Goal: Information Seeking & Learning: Check status

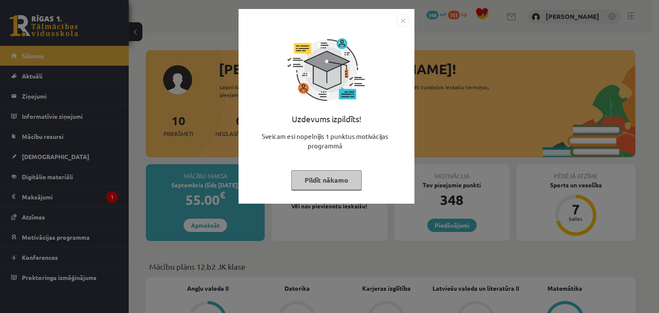
click at [328, 178] on button "Pildīt nākamo" at bounding box center [326, 180] width 70 height 20
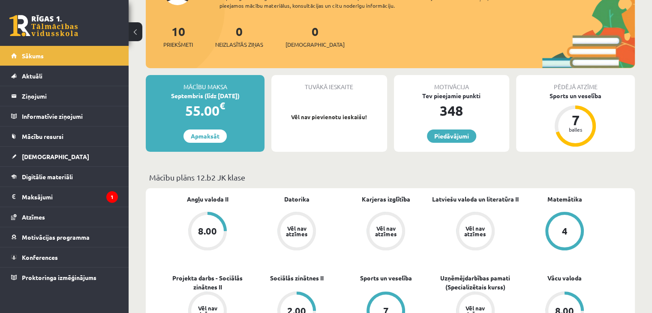
scroll to position [86, 0]
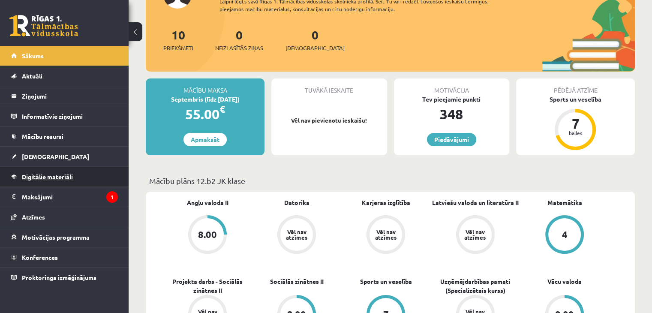
click at [26, 172] on link "Digitālie materiāli" at bounding box center [64, 177] width 107 height 20
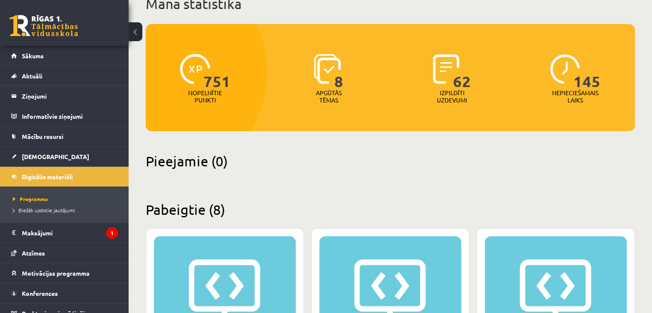
scroll to position [43, 0]
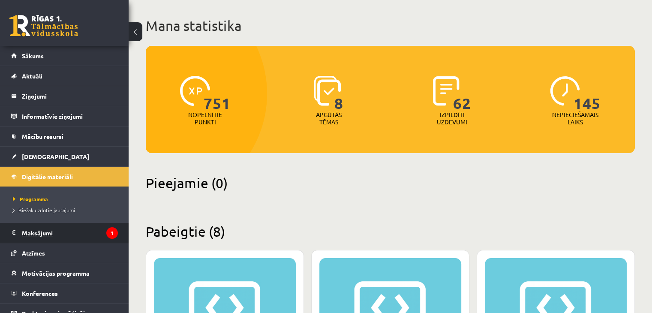
click at [32, 230] on legend "Maksājumi 1" at bounding box center [70, 233] width 96 height 20
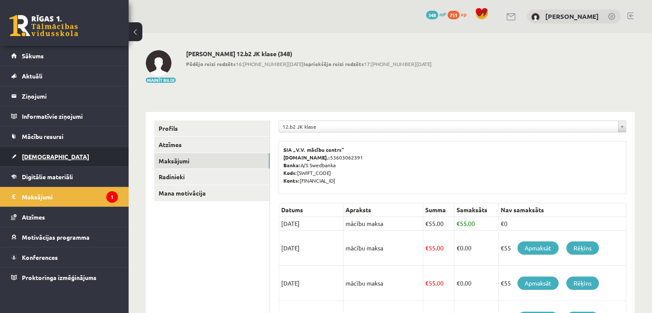
click at [28, 154] on span "[DEMOGRAPHIC_DATA]" at bounding box center [55, 157] width 67 height 8
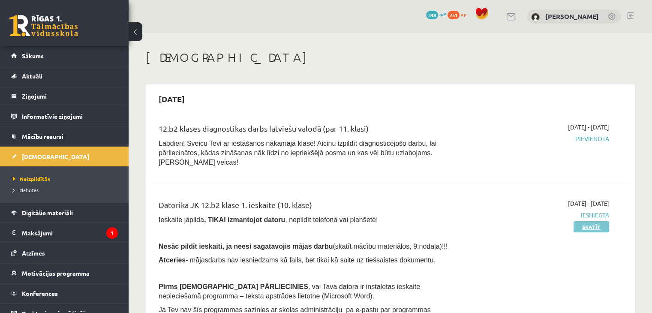
click at [582, 221] on link "Skatīt" at bounding box center [592, 226] width 36 height 11
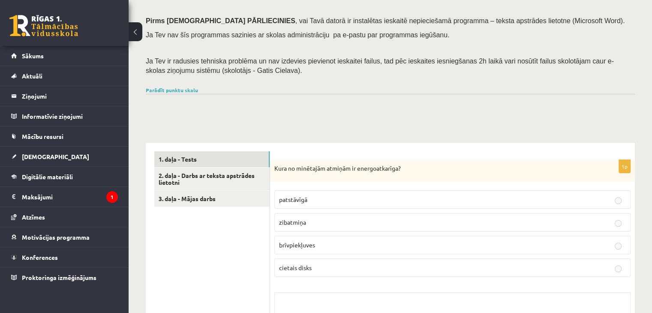
scroll to position [129, 0]
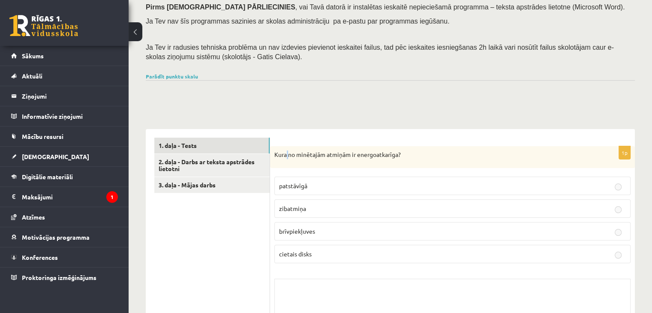
drag, startPoint x: 394, startPoint y: 221, endPoint x: 288, endPoint y: 117, distance: 148.6
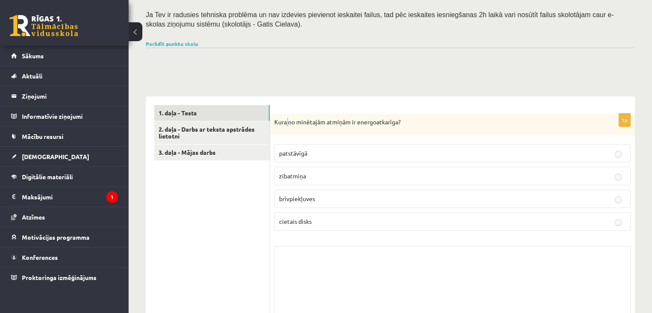
scroll to position [156, 0]
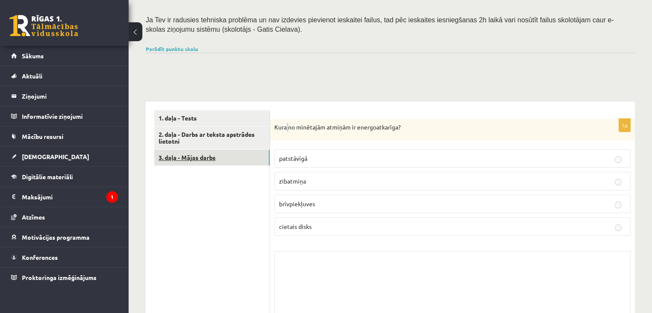
click at [201, 153] on link "3. daļa - Mājas darbs" at bounding box center [211, 158] width 115 height 16
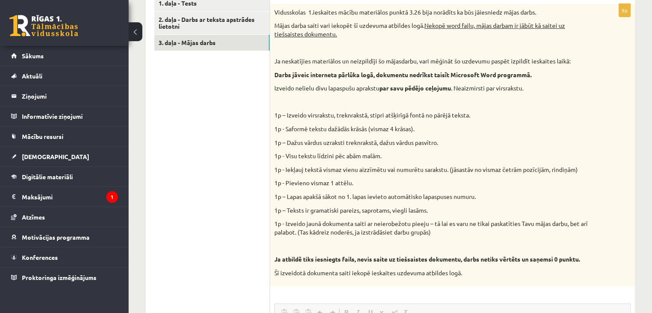
scroll to position [199, 0]
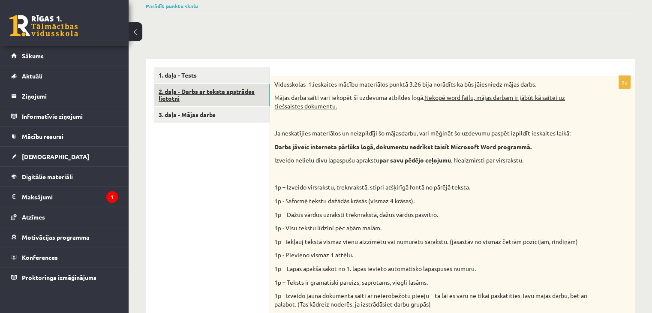
click at [181, 95] on link "2. daļa - Darbs ar teksta apstrādes lietotni" at bounding box center [211, 95] width 115 height 23
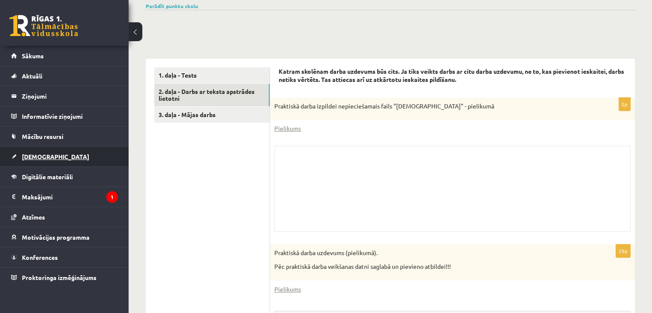
click at [46, 155] on span "[DEMOGRAPHIC_DATA]" at bounding box center [55, 157] width 67 height 8
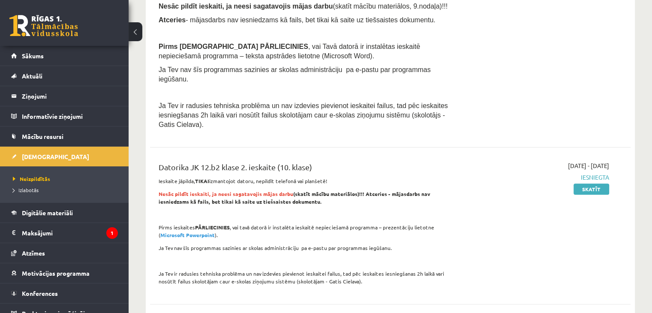
scroll to position [242, 0]
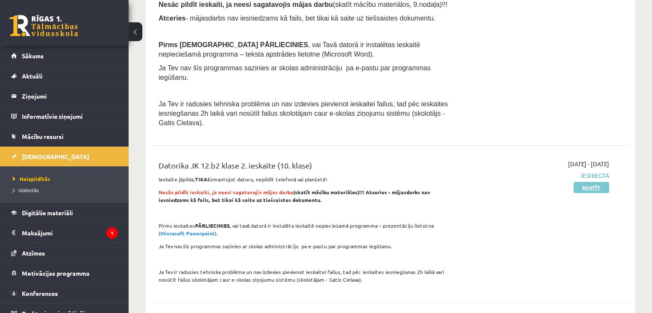
click at [582, 182] on link "Skatīt" at bounding box center [592, 187] width 36 height 11
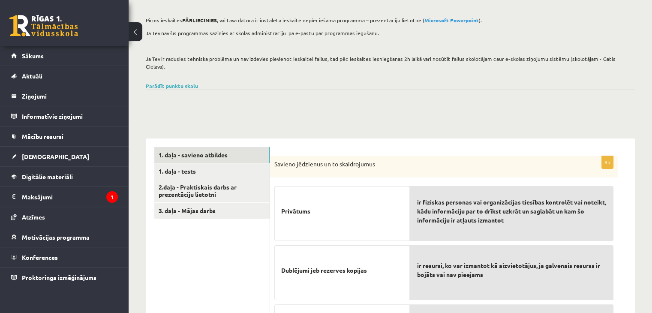
scroll to position [86, 0]
click at [214, 164] on link "1. daļa - tests" at bounding box center [211, 172] width 115 height 16
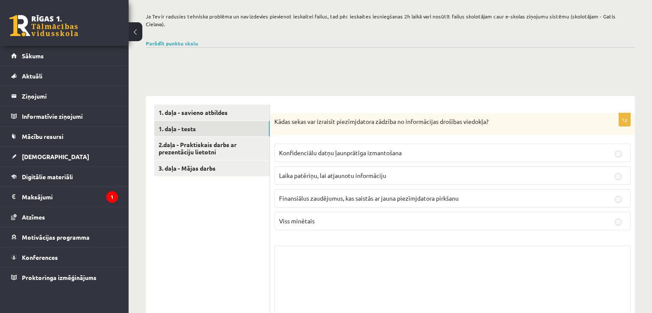
scroll to position [129, 0]
click at [236, 142] on link "2.daļa - Praktiskais darbs ar prezentāciju lietotni" at bounding box center [211, 148] width 115 height 23
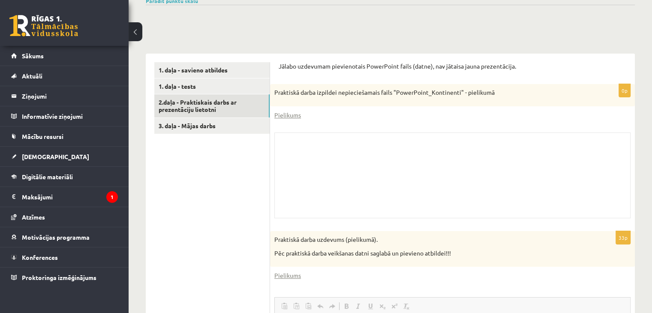
scroll to position [0, 0]
click at [288, 111] on link "Pielikums" at bounding box center [288, 115] width 27 height 9
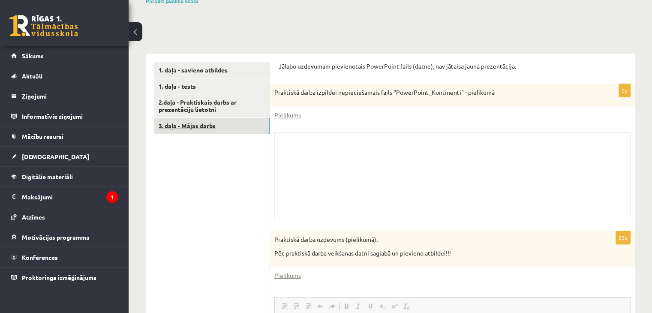
click at [247, 118] on link "3. daļa - Mājas darbs" at bounding box center [211, 126] width 115 height 16
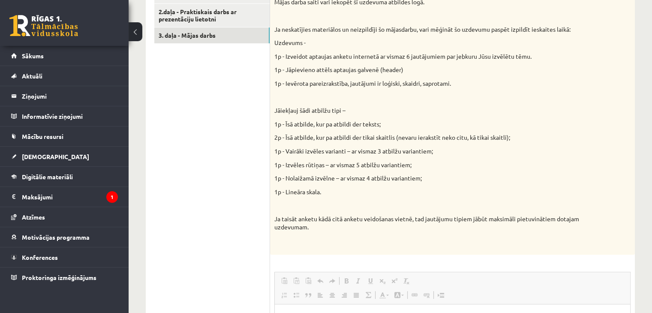
scroll to position [258, 0]
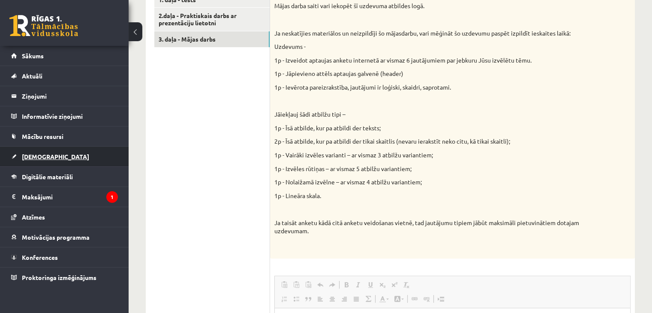
click at [91, 154] on link "[DEMOGRAPHIC_DATA]" at bounding box center [64, 157] width 107 height 20
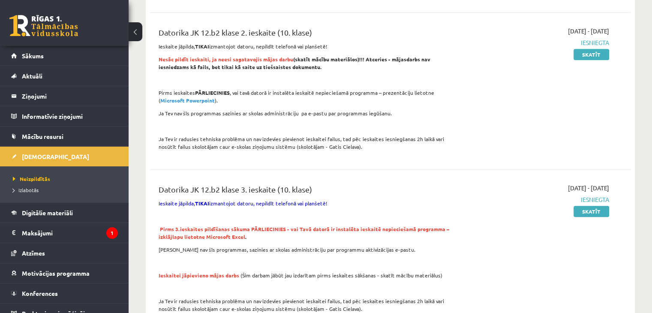
scroll to position [430, 0]
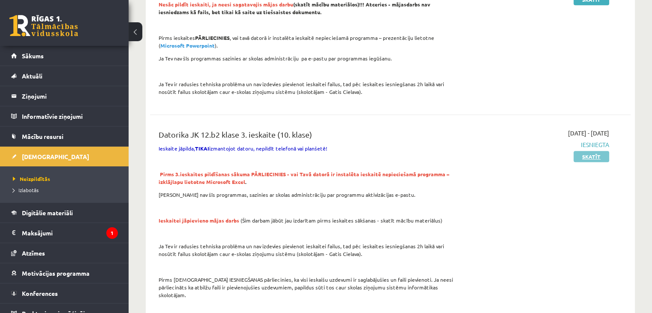
click at [598, 151] on link "Skatīt" at bounding box center [592, 156] width 36 height 11
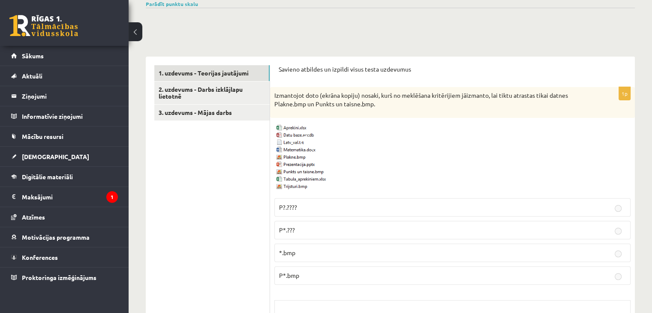
scroll to position [214, 0]
click at [240, 85] on link "2. uzdevums - Darbs izklājlapu lietotnē" at bounding box center [211, 93] width 115 height 23
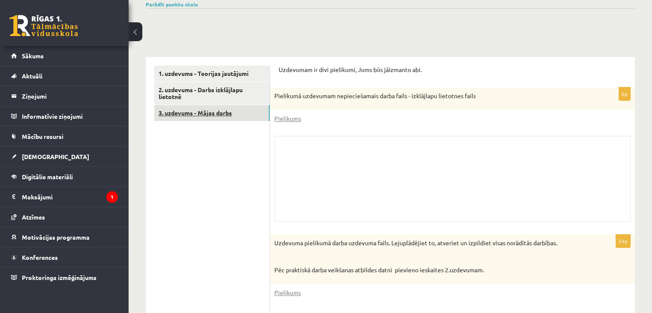
click at [254, 109] on link "3. uzdevums - Mājas darbs" at bounding box center [211, 113] width 115 height 16
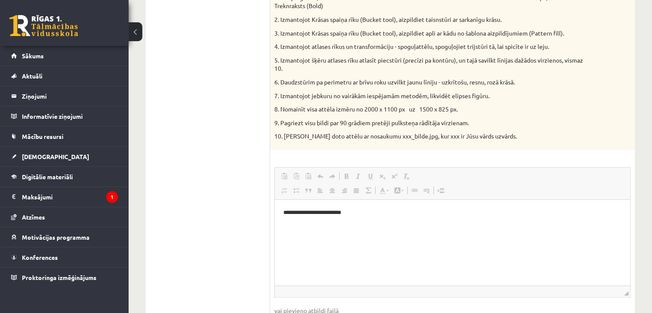
scroll to position [386, 0]
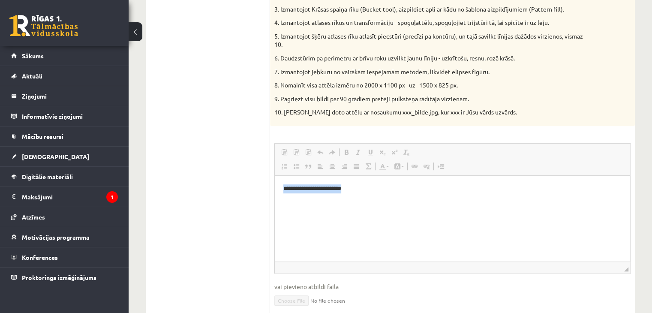
drag, startPoint x: 368, startPoint y: 189, endPoint x: 275, endPoint y: 184, distance: 93.2
click at [275, 184] on html "**********" at bounding box center [453, 188] width 356 height 26
click at [343, 186] on span "Copy" at bounding box center [350, 187] width 27 height 12
copy p "**********"
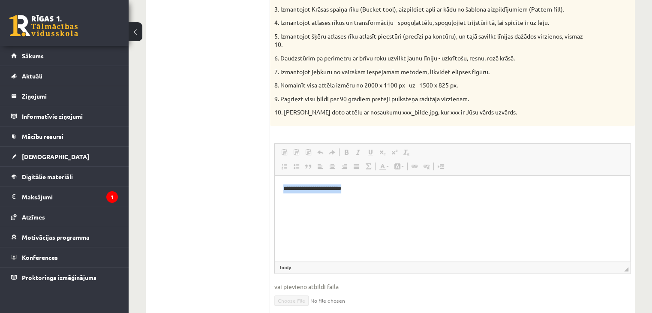
click at [412, 195] on html "**********" at bounding box center [453, 188] width 356 height 26
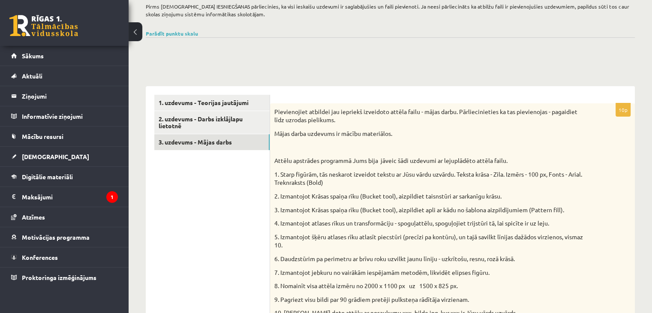
scroll to position [172, 0]
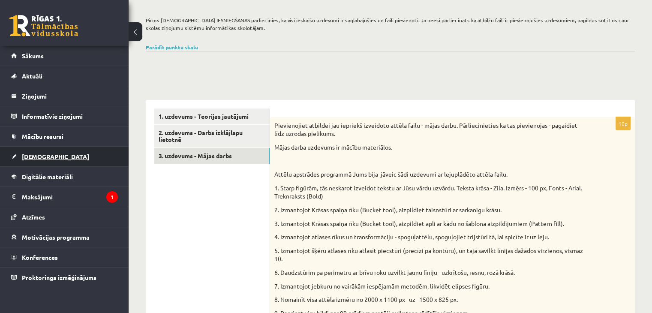
click at [51, 156] on link "[DEMOGRAPHIC_DATA]" at bounding box center [64, 157] width 107 height 20
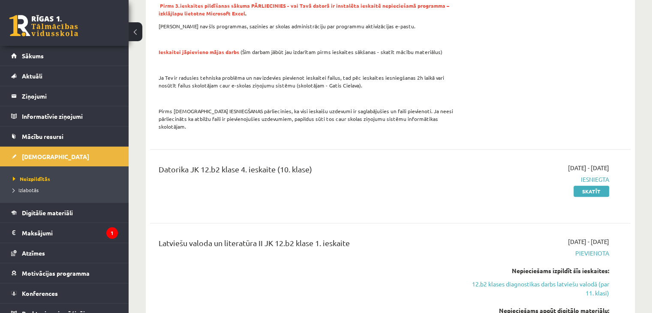
scroll to position [601, 0]
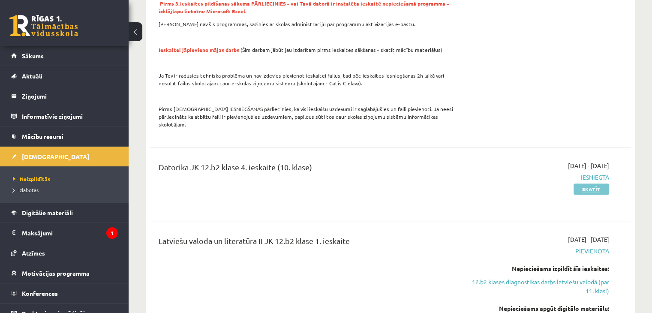
click at [589, 184] on link "Skatīt" at bounding box center [592, 189] width 36 height 11
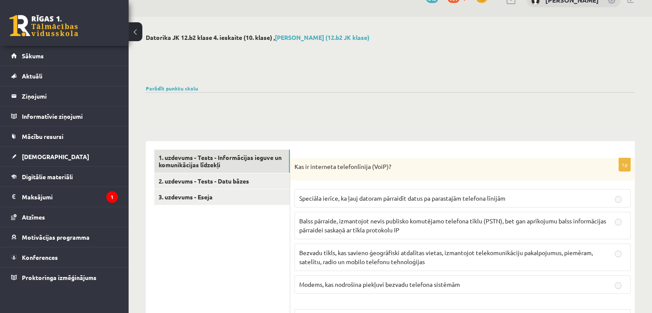
scroll to position [43, 0]
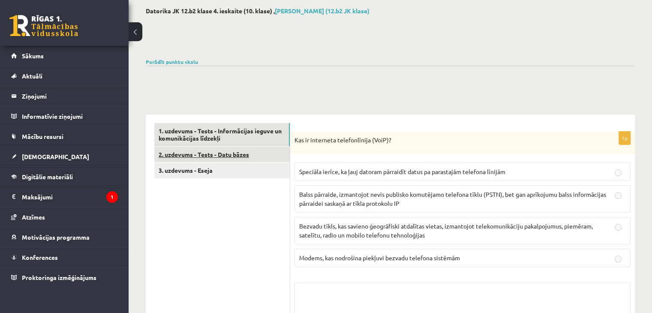
click at [275, 157] on link "2. uzdevums - Tests - Datu bāzes" at bounding box center [222, 155] width 136 height 16
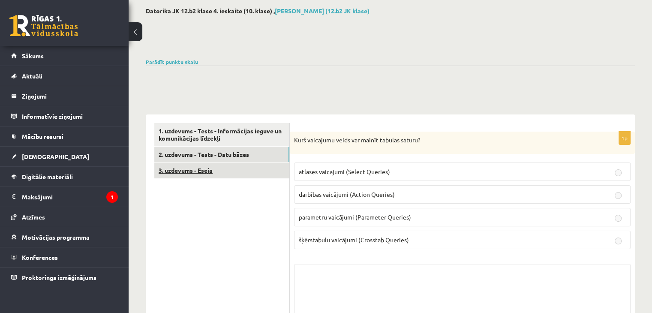
click at [250, 174] on link "3. uzdevums - Eseja" at bounding box center [221, 171] width 135 height 16
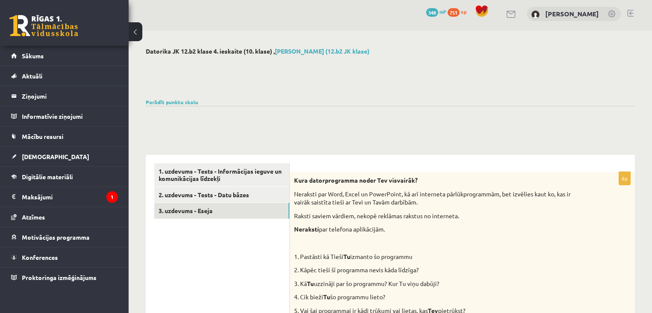
scroll to position [0, 0]
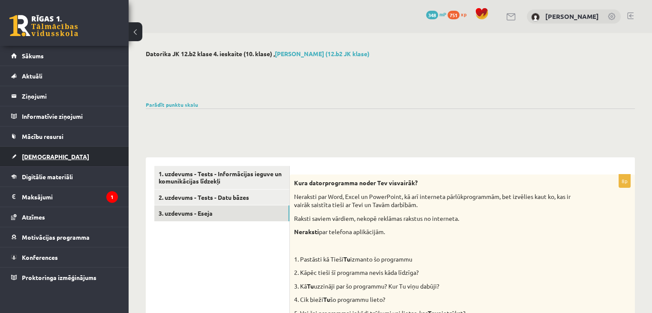
click at [38, 159] on span "[DEMOGRAPHIC_DATA]" at bounding box center [55, 157] width 67 height 8
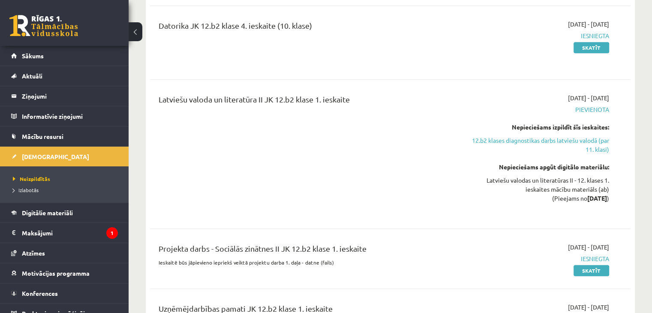
scroll to position [772, 0]
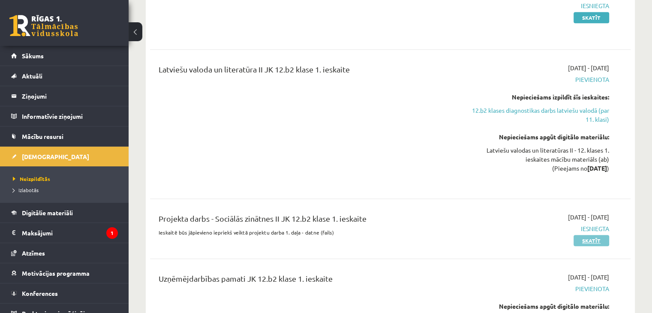
click at [588, 235] on link "Skatīt" at bounding box center [592, 240] width 36 height 11
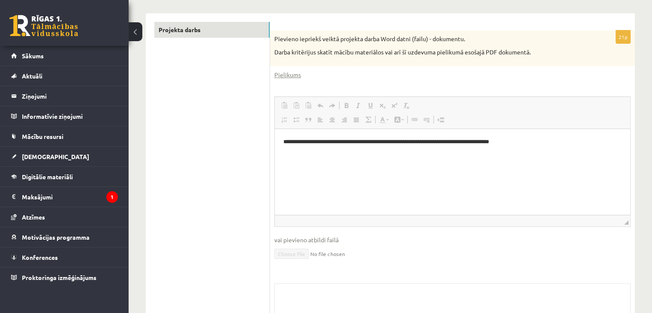
scroll to position [129, 0]
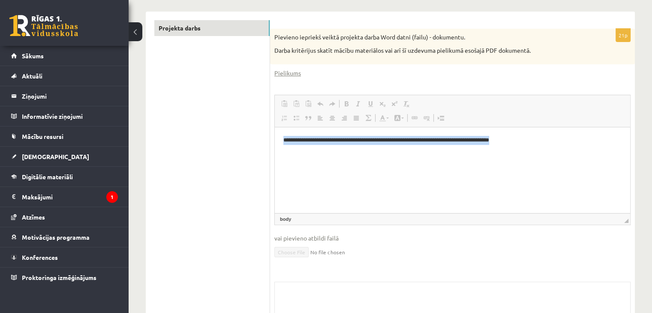
drag, startPoint x: 283, startPoint y: 137, endPoint x: 568, endPoint y: 143, distance: 285.7
click at [568, 143] on html "**********" at bounding box center [453, 140] width 356 height 26
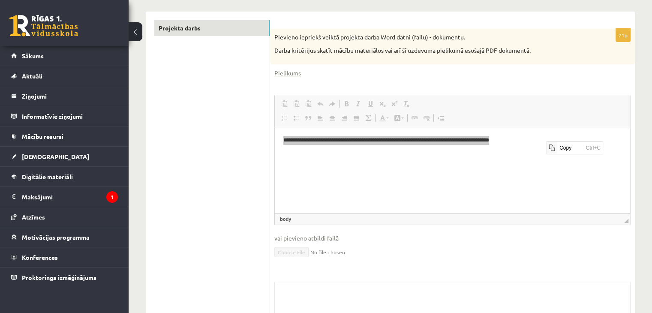
scroll to position [0, 0]
click at [560, 148] on span "Copy" at bounding box center [570, 147] width 27 height 12
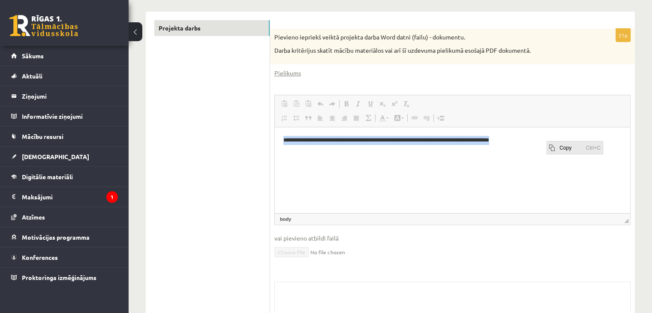
copy p "**********"
drag, startPoint x: 320, startPoint y: 140, endPoint x: 596, endPoint y: 267, distance: 303.2
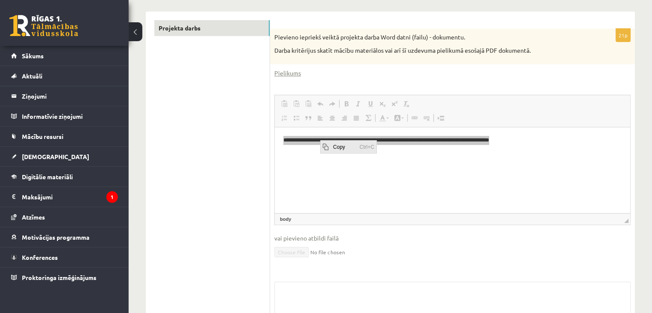
click at [337, 147] on span "Copy" at bounding box center [344, 146] width 27 height 12
copy p "**********"
click at [206, 122] on ul "Projekta darbs" at bounding box center [212, 196] width 116 height 352
click at [44, 160] on link "[DEMOGRAPHIC_DATA]" at bounding box center [64, 157] width 107 height 20
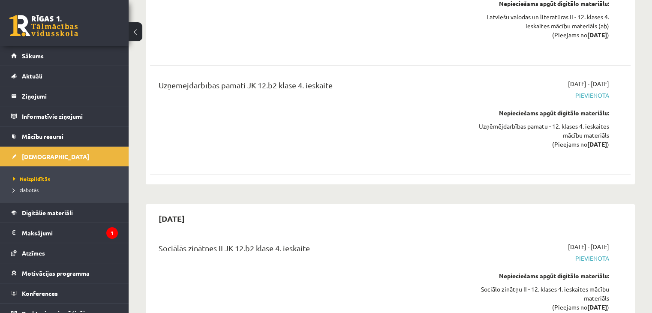
scroll to position [3364, 0]
